Goal: Task Accomplishment & Management: Manage account settings

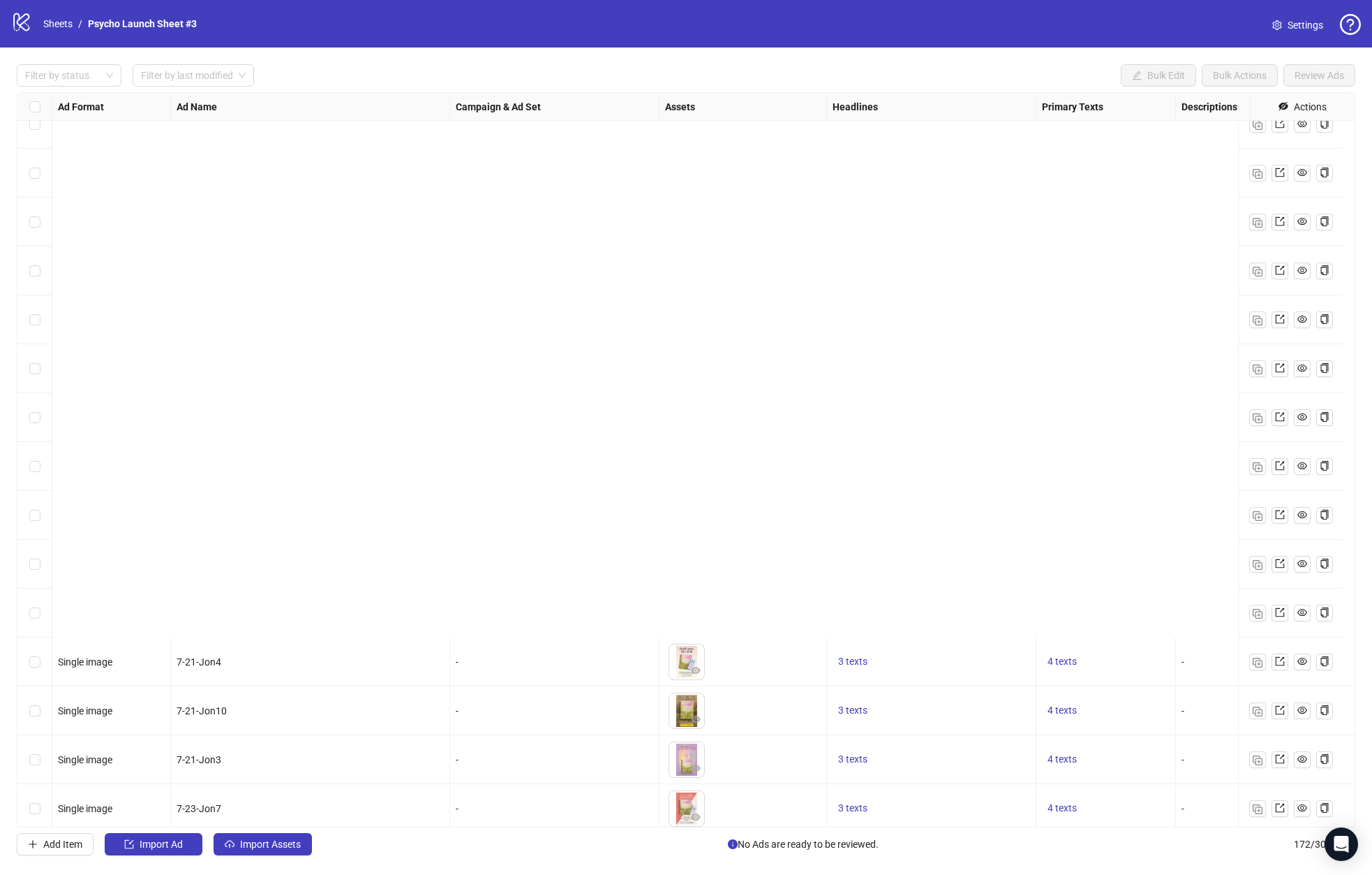
scroll to position [3631, 0]
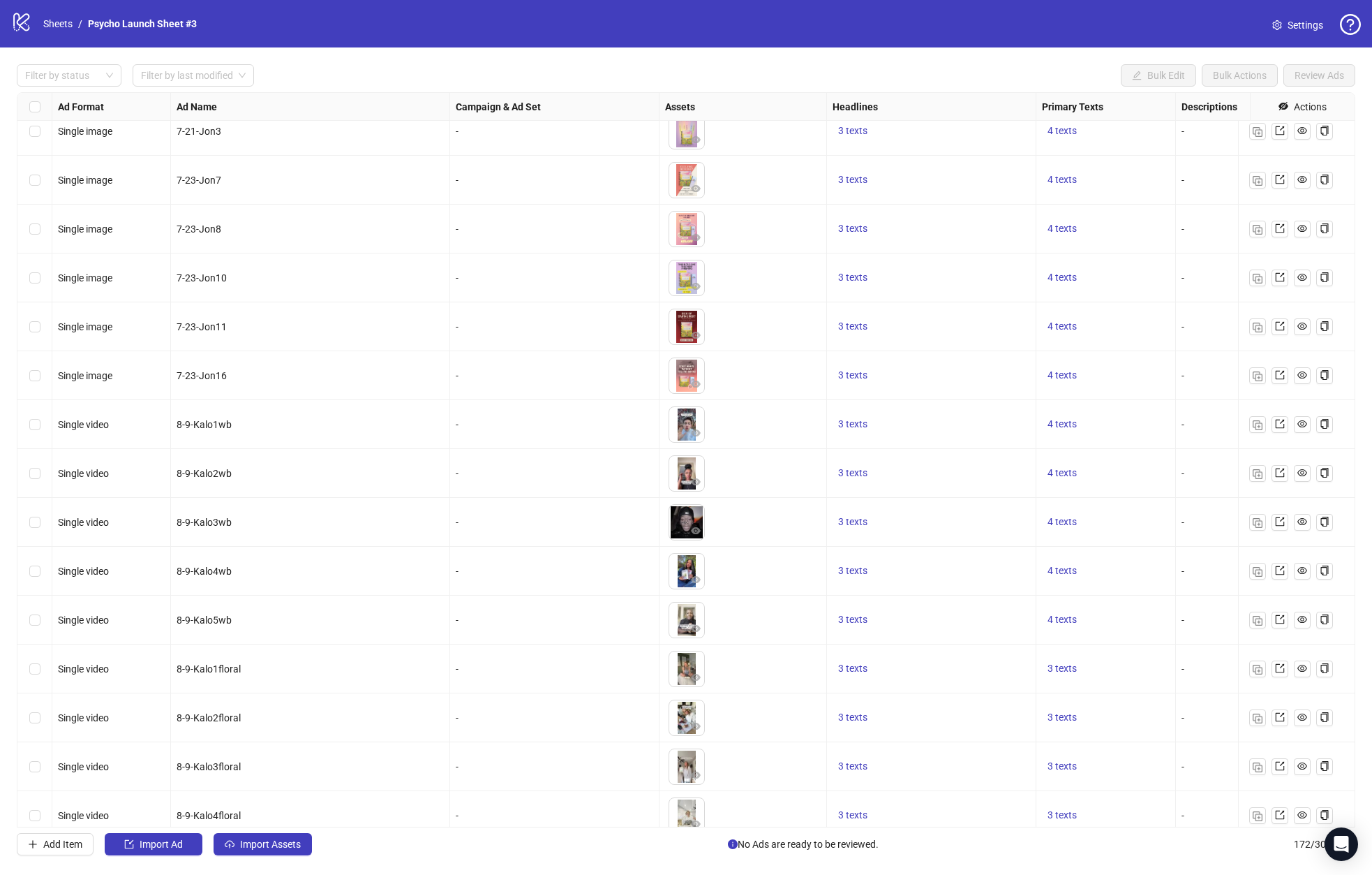
click at [1306, 21] on span "Settings" at bounding box center [1305, 25] width 35 height 15
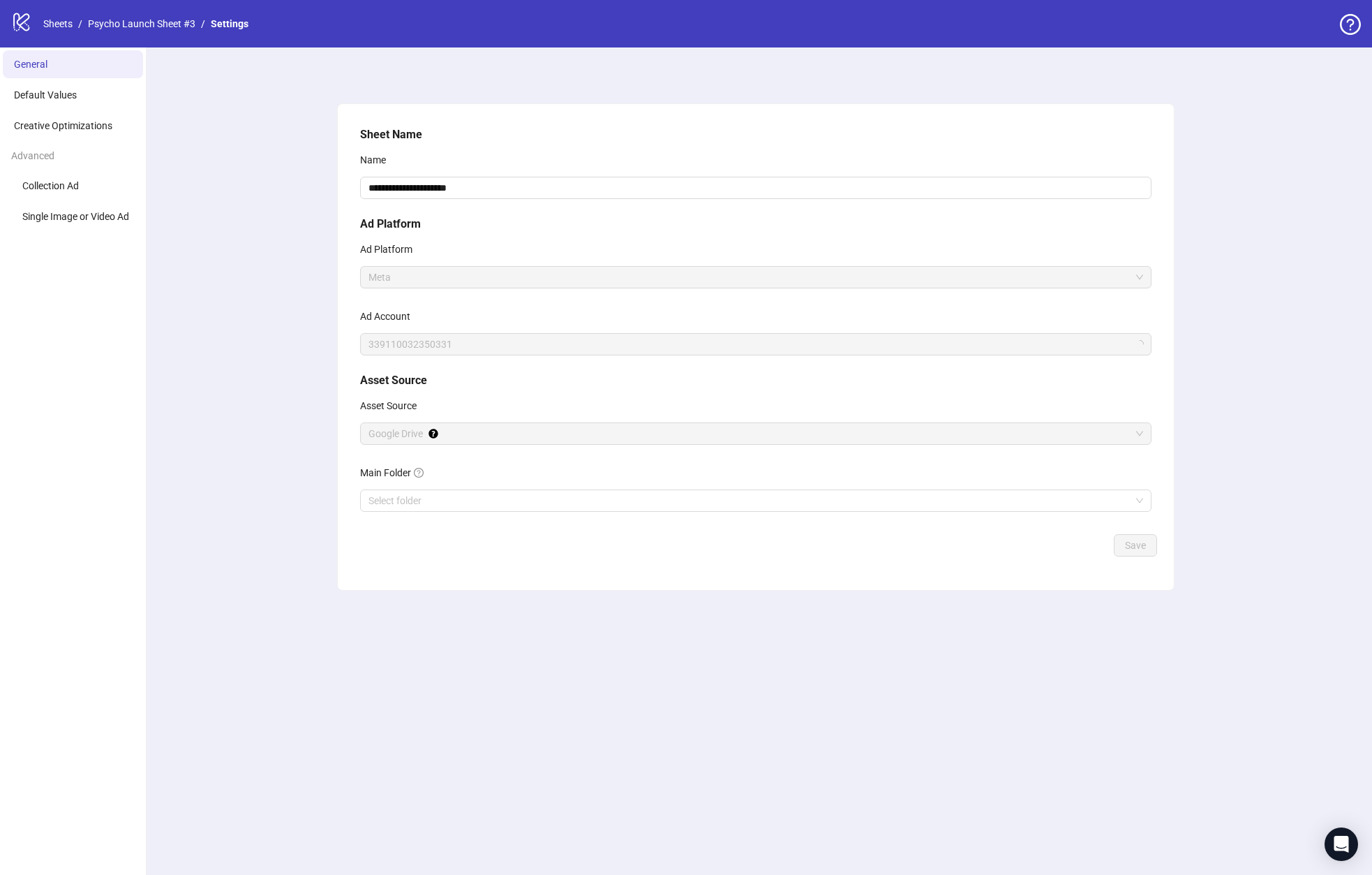
drag, startPoint x: 384, startPoint y: 338, endPoint x: 519, endPoint y: 324, distance: 135.7
click at [535, 327] on div "Ad Account 339110032350331" at bounding box center [756, 330] width 792 height 50
click at [56, 100] on span "Default Values" at bounding box center [45, 94] width 63 height 11
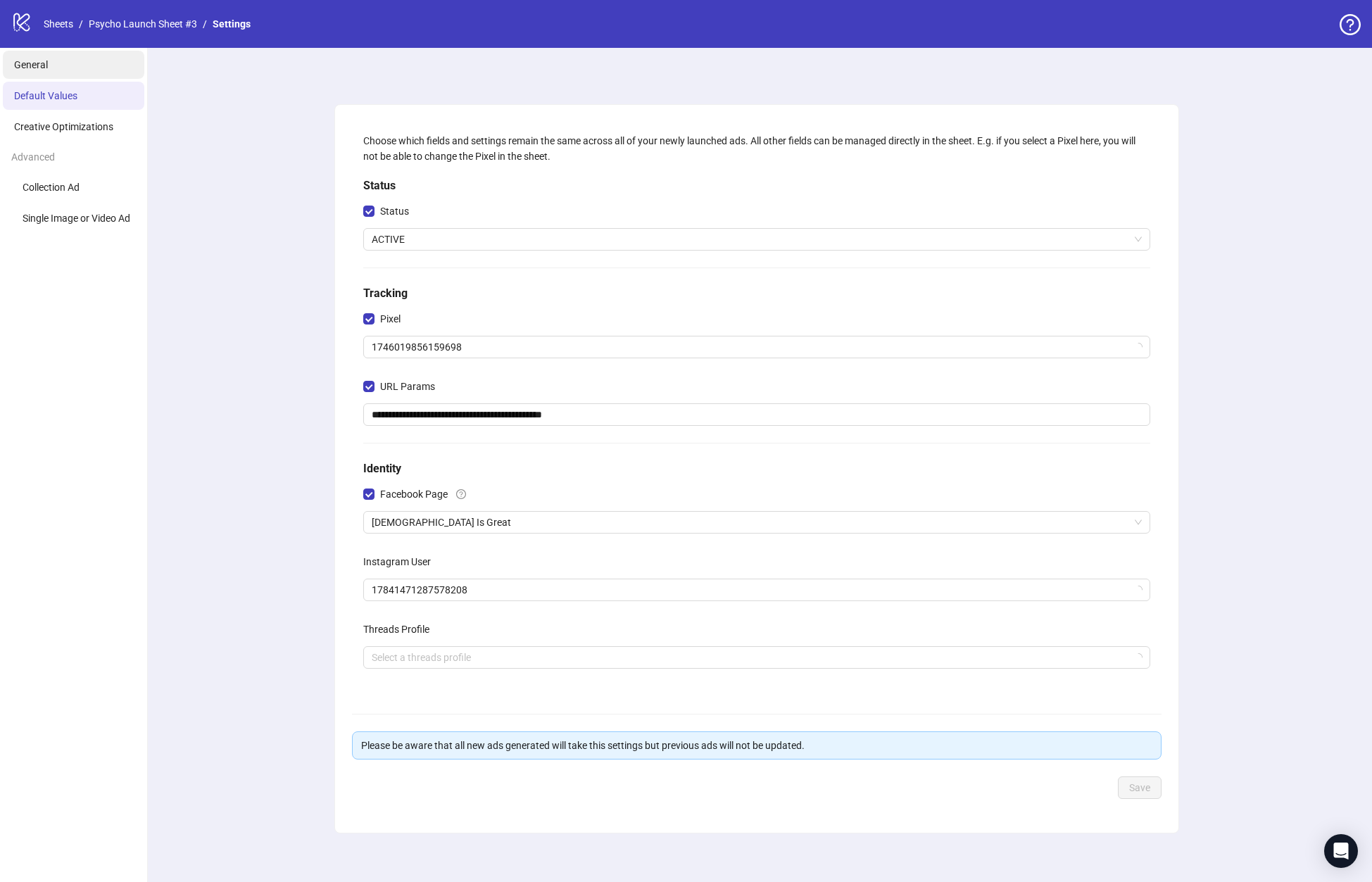
click at [59, 70] on li "General" at bounding box center [73, 65] width 142 height 28
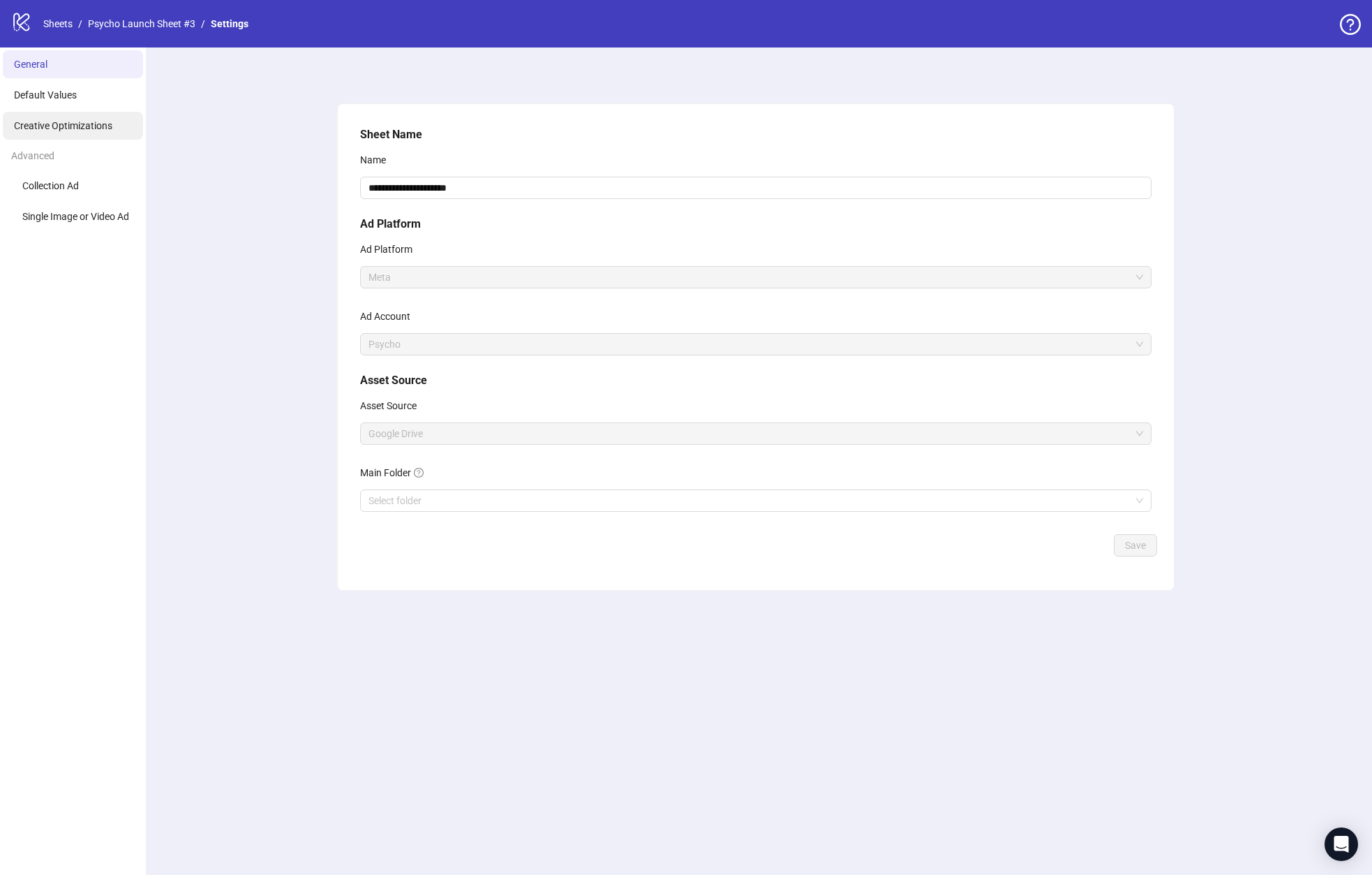
click at [65, 122] on span "Creative Optimizations" at bounding box center [63, 125] width 98 height 11
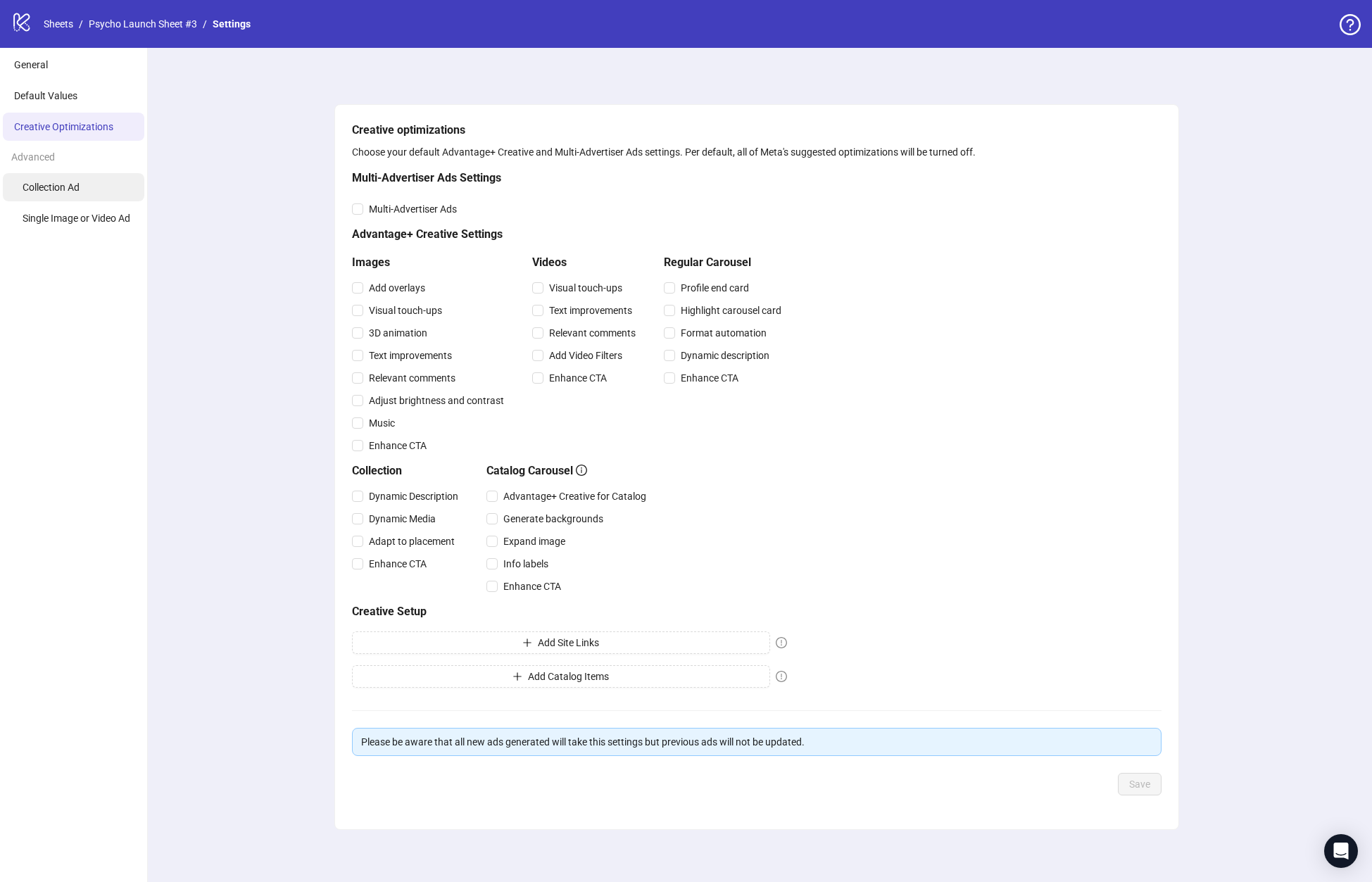
click at [70, 196] on li "Collection Ad" at bounding box center [73, 187] width 142 height 28
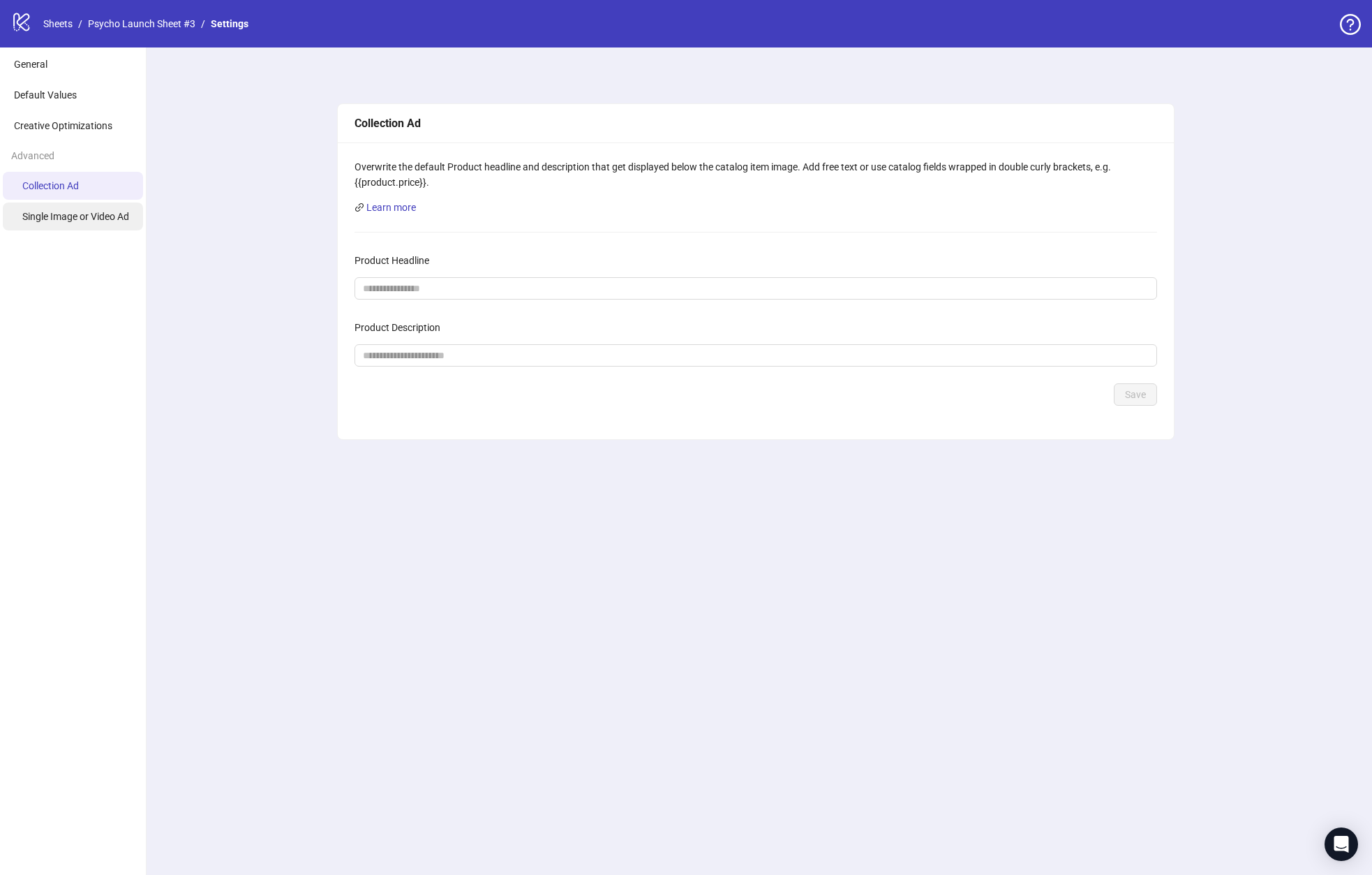
click at [72, 221] on span "Single Image or Video Ad" at bounding box center [76, 216] width 107 height 11
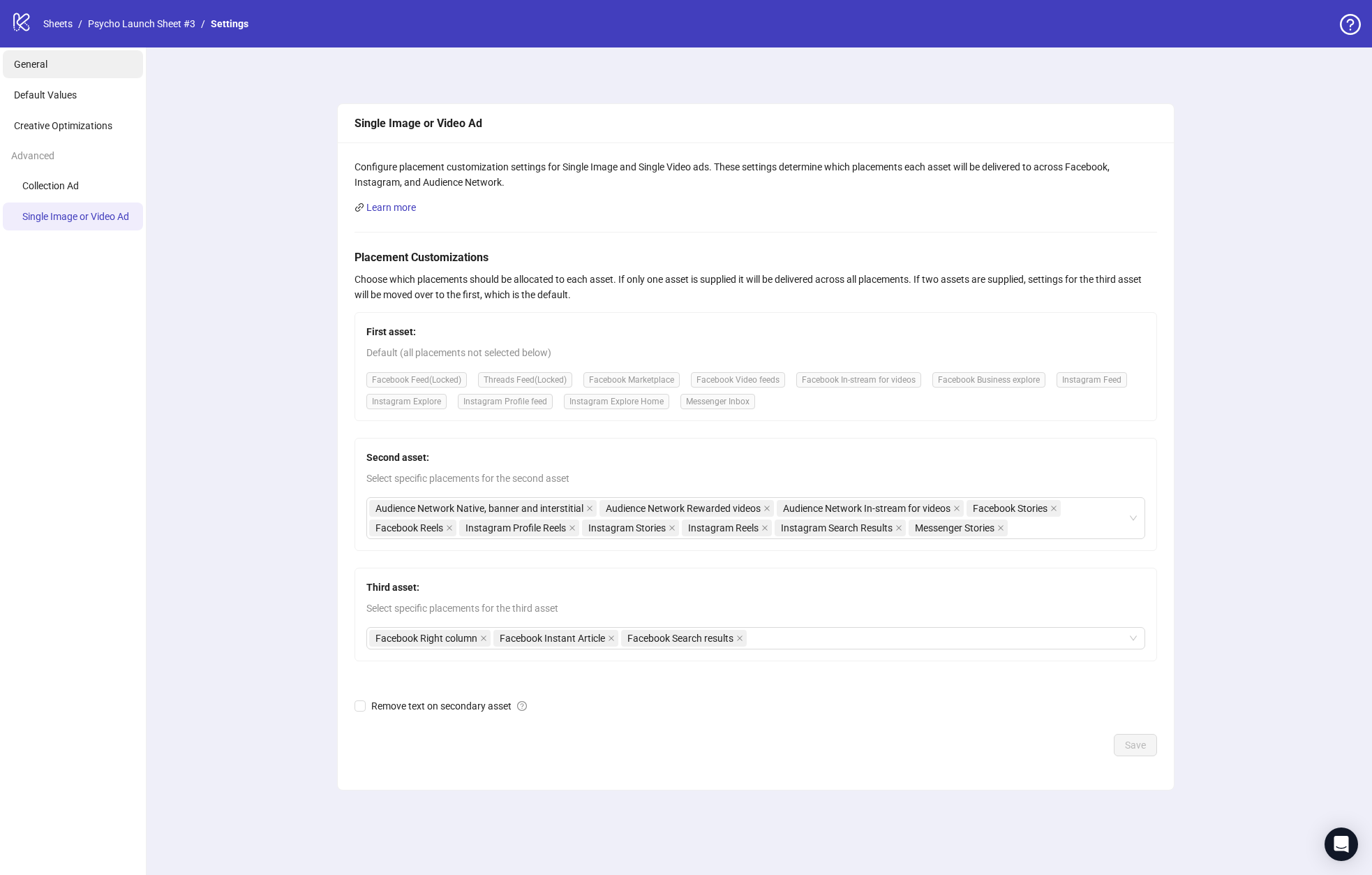
click at [25, 68] on span "General" at bounding box center [30, 63] width 33 height 11
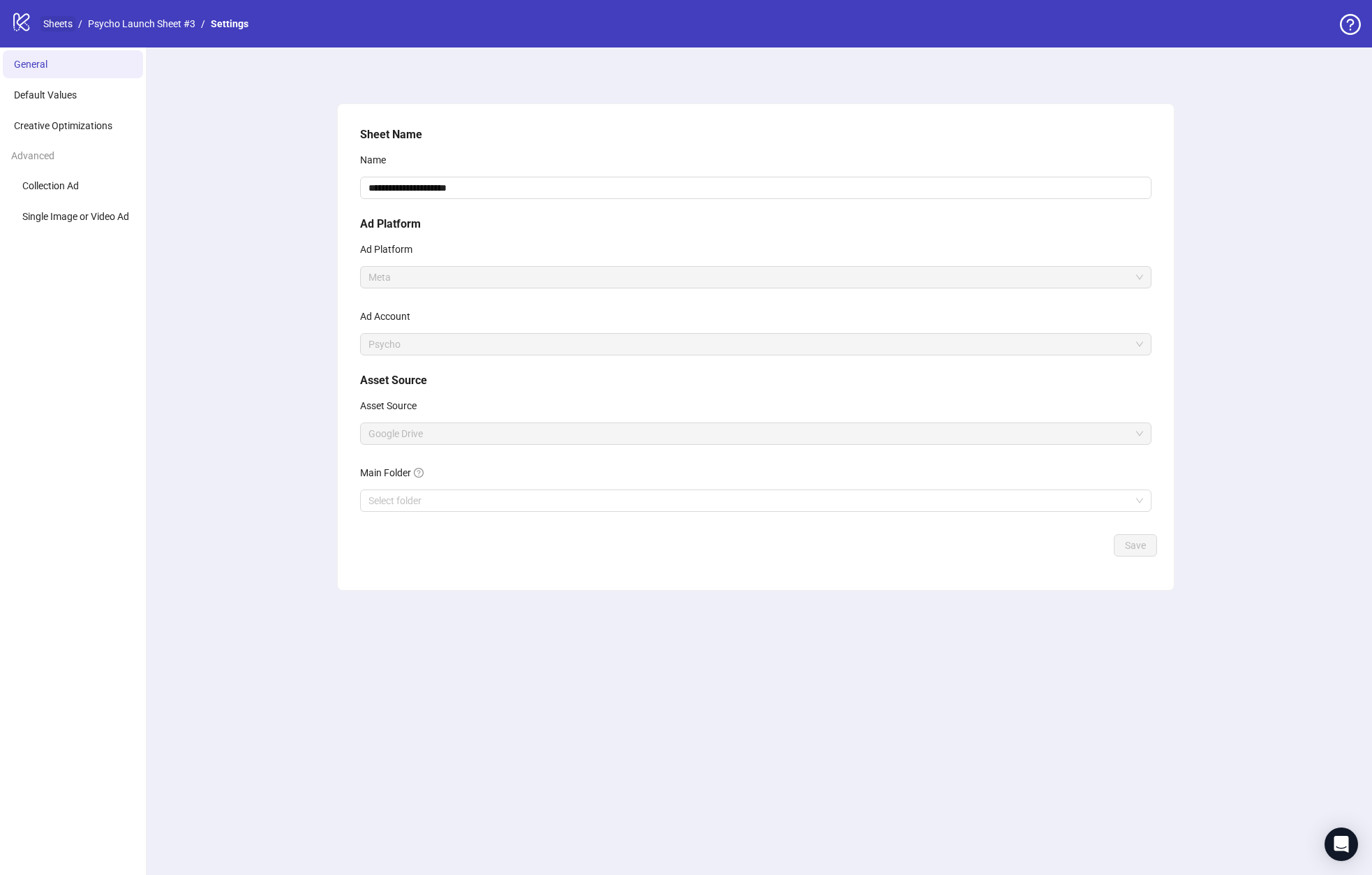
click at [55, 21] on link "Sheets" at bounding box center [58, 23] width 35 height 15
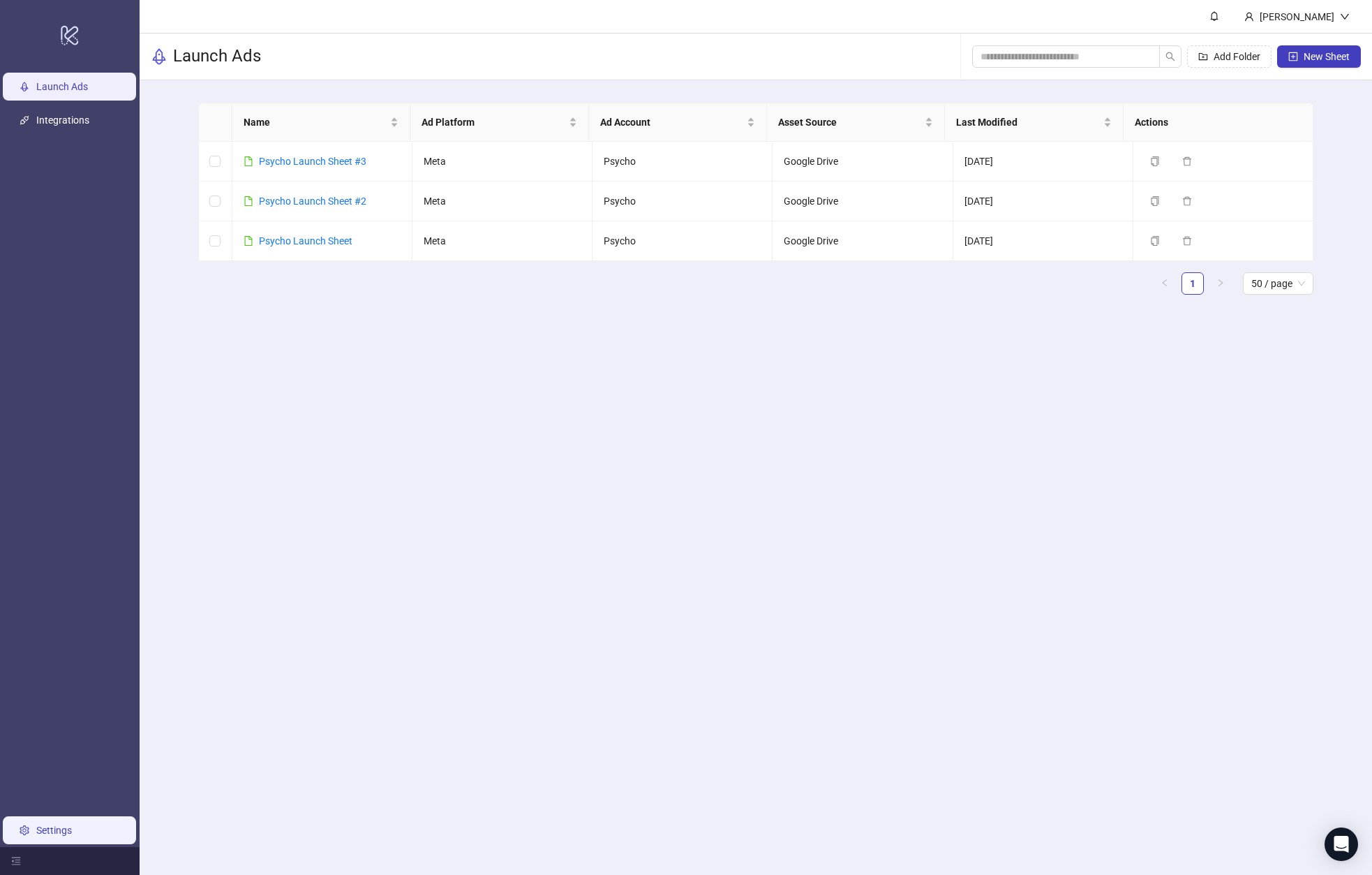
click at [46, 825] on link "Settings" at bounding box center [53, 830] width 35 height 11
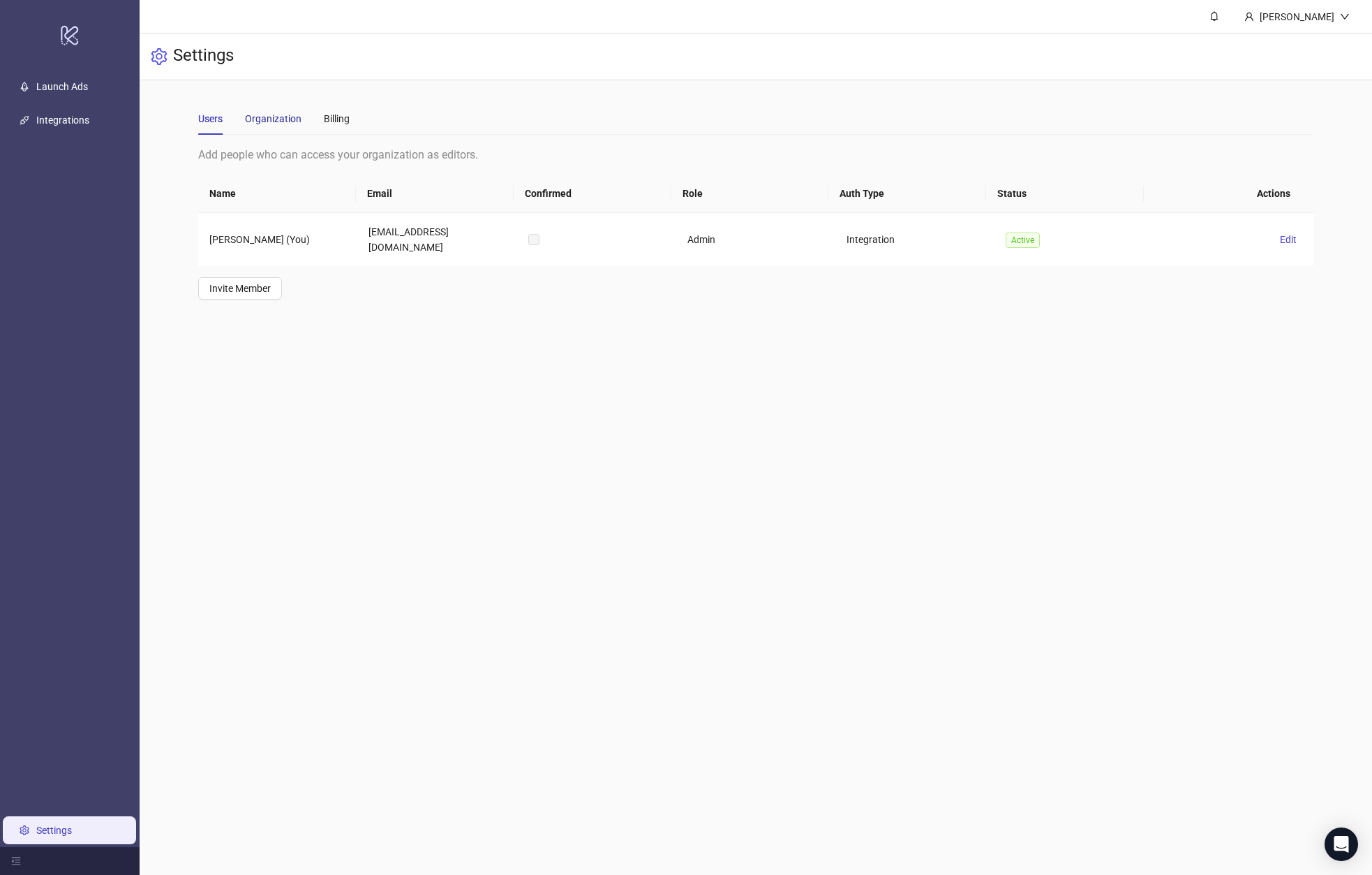
click at [279, 115] on div "Organization" at bounding box center [273, 118] width 56 height 15
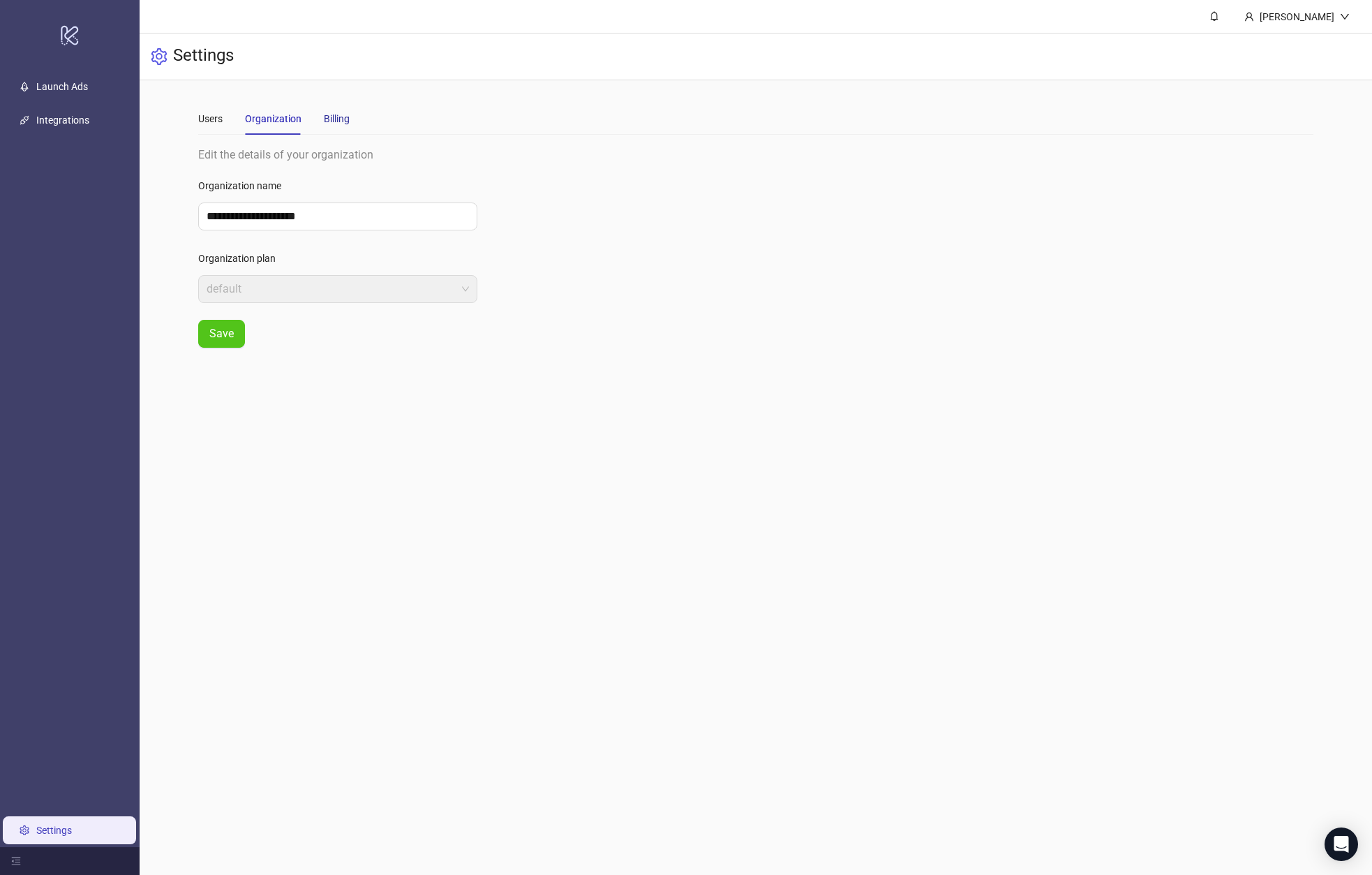
click at [335, 115] on div "Billing" at bounding box center [337, 118] width 26 height 15
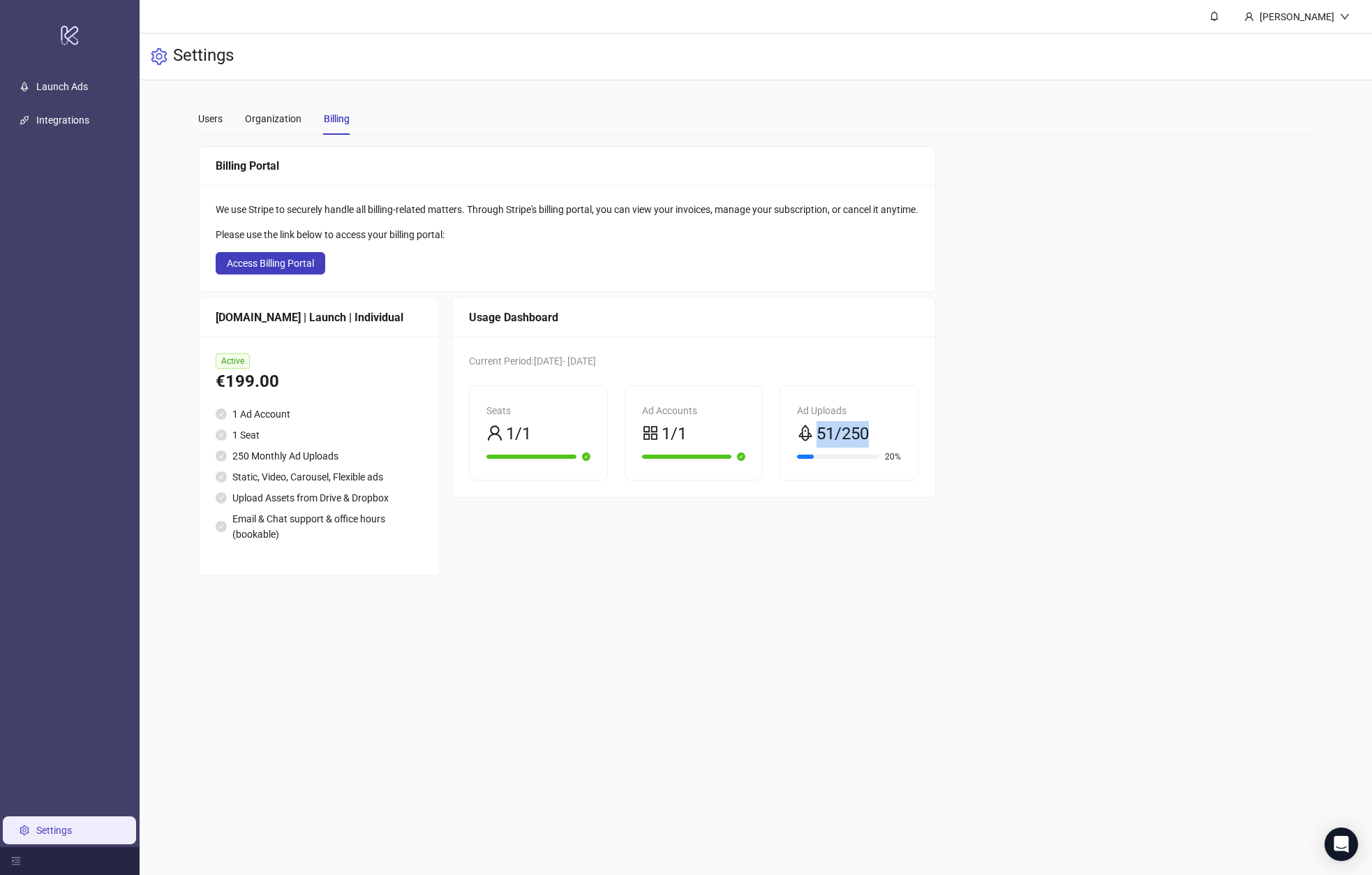
drag, startPoint x: 816, startPoint y: 428, endPoint x: 895, endPoint y: 430, distance: 79.0
click at [895, 430] on div "51/250" at bounding box center [849, 434] width 104 height 27
click at [895, 430] on div "51/250" at bounding box center [849, 434] width 104 height 27
click at [56, 88] on link "Launch Ads" at bounding box center [62, 86] width 52 height 11
